Goal: Task Accomplishment & Management: Complete application form

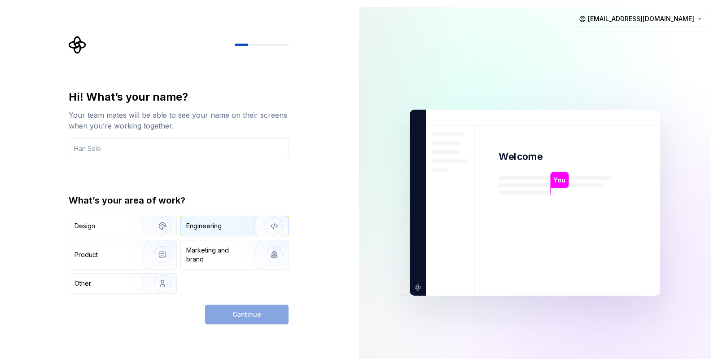
click at [260, 222] on img "button" at bounding box center [268, 226] width 57 height 60
click at [240, 315] on div "Continue" at bounding box center [246, 314] width 83 height 20
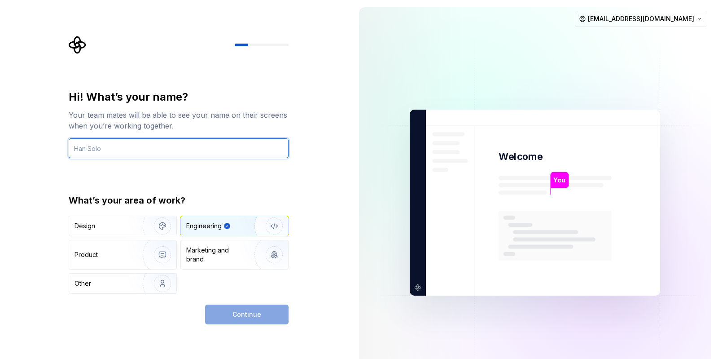
click at [136, 152] on input "text" at bounding box center [179, 148] width 220 height 20
type input "H"
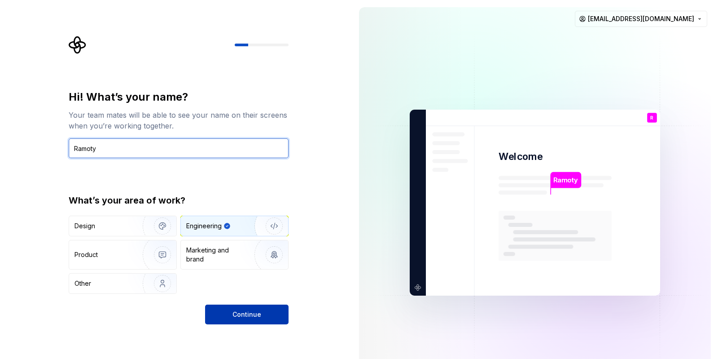
type input "Ramoty"
click at [274, 320] on button "Continue" at bounding box center [246, 314] width 83 height 20
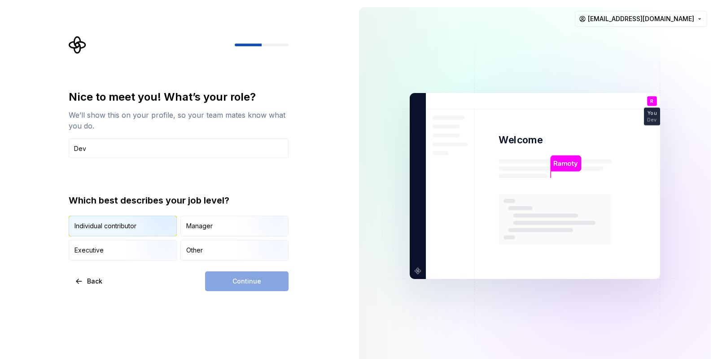
type input "Dev"
click at [110, 224] on div "Individual contributor" at bounding box center [106, 225] width 62 height 9
click at [238, 278] on span "Continue" at bounding box center [247, 281] width 29 height 9
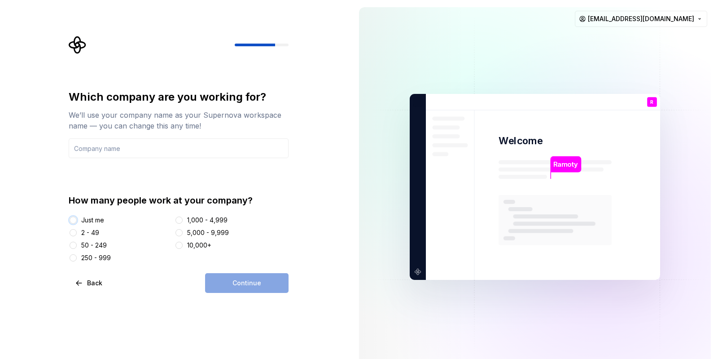
click at [74, 220] on button "Just me" at bounding box center [73, 219] width 7 height 7
click at [132, 149] on input "text" at bounding box center [179, 148] width 220 height 20
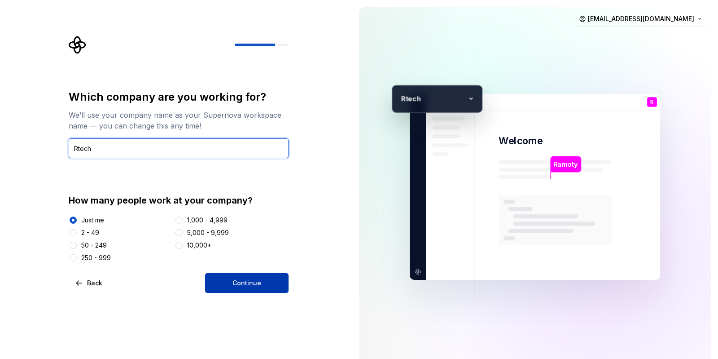
type input "Rtech"
click at [254, 282] on span "Continue" at bounding box center [247, 282] width 29 height 9
